Goal: Navigation & Orientation: Go to known website

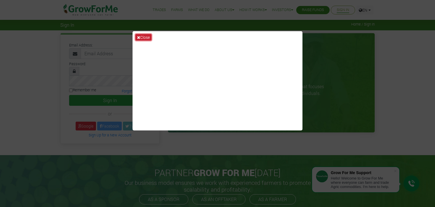
click at [140, 36] on icon at bounding box center [138, 37] width 3 height 4
